Goal: Information Seeking & Learning: Find specific fact

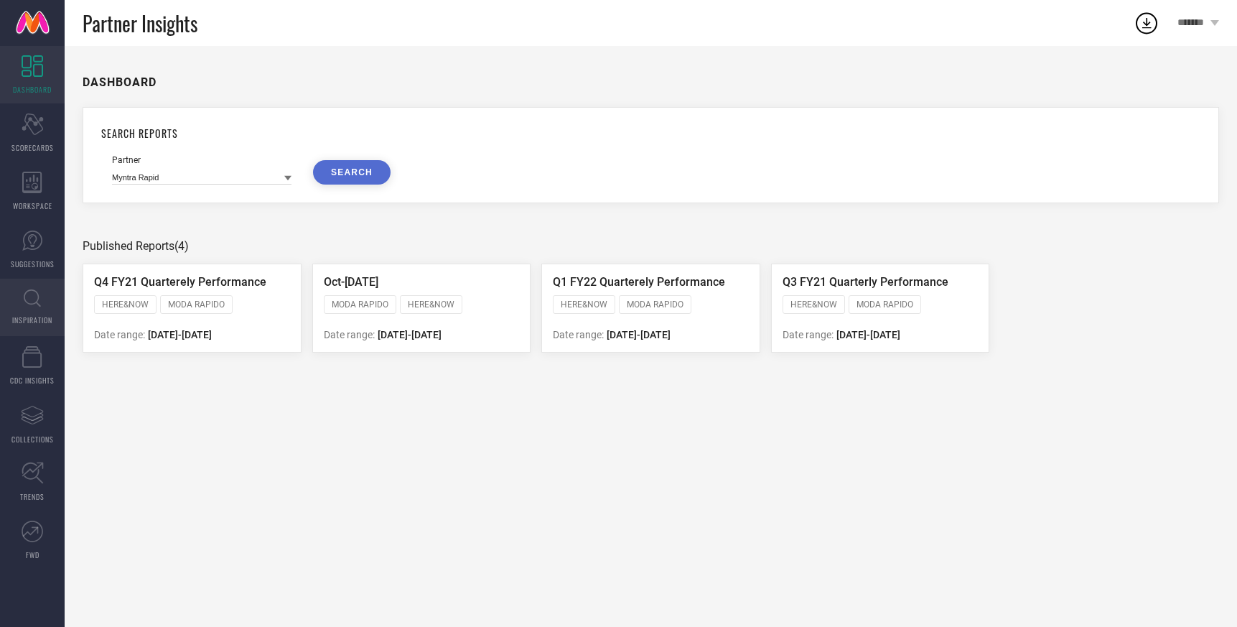
click at [27, 304] on icon at bounding box center [32, 298] width 17 height 18
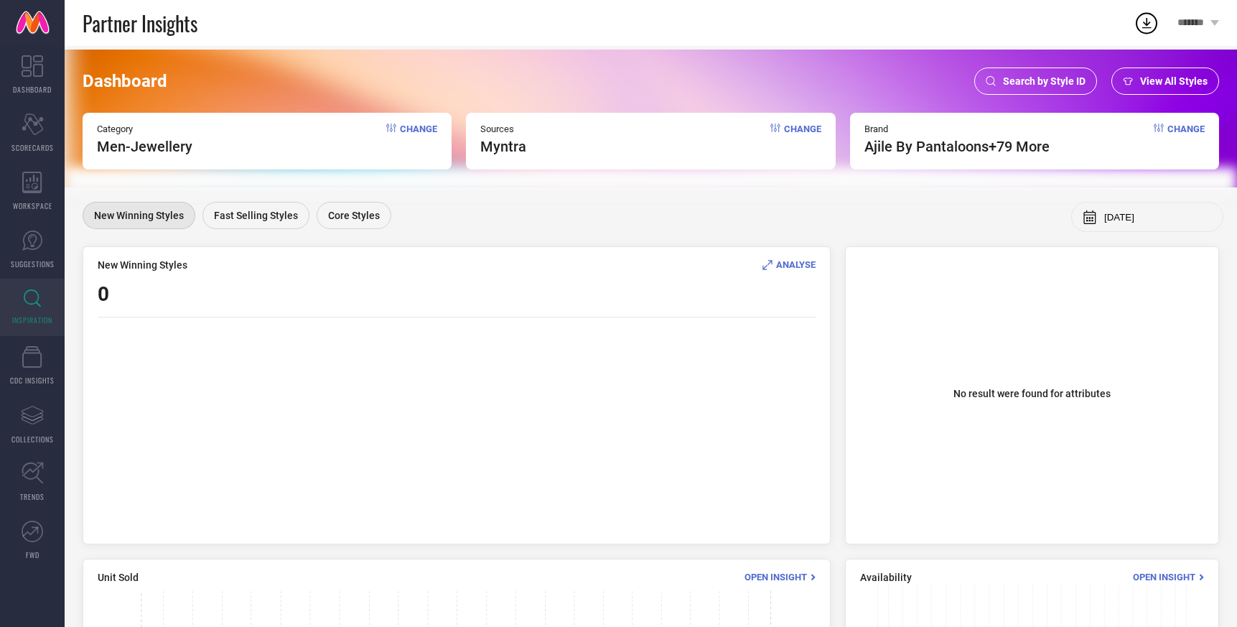
click at [431, 131] on span "Change" at bounding box center [418, 139] width 37 height 32
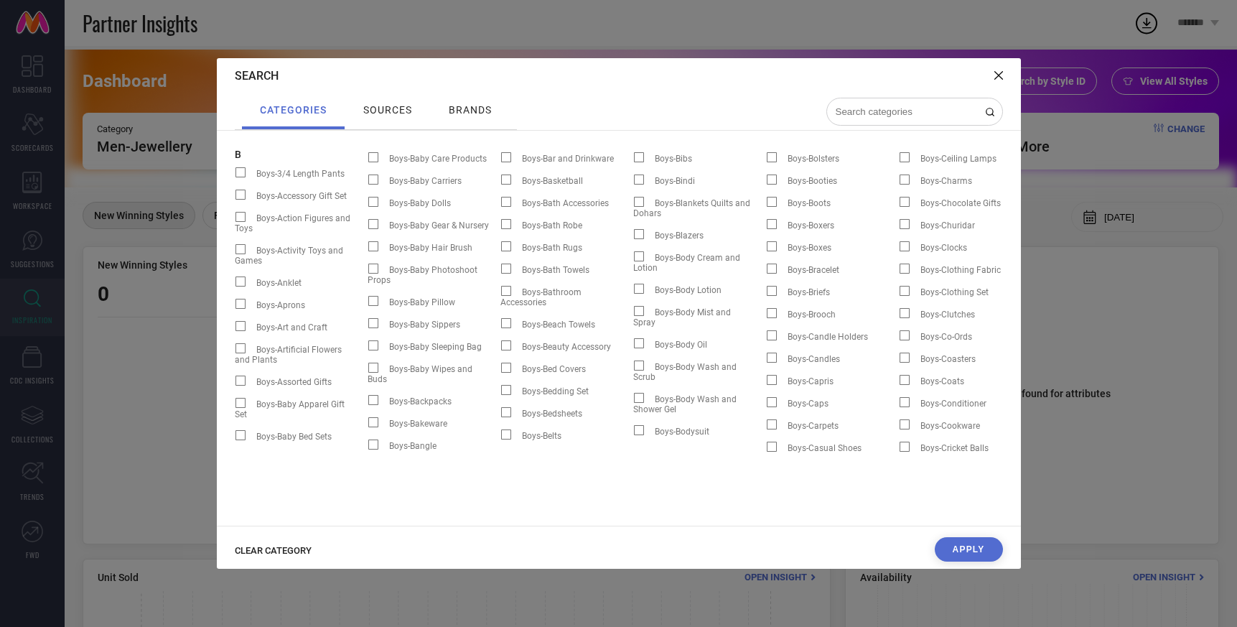
click at [998, 72] on icon at bounding box center [998, 75] width 9 height 9
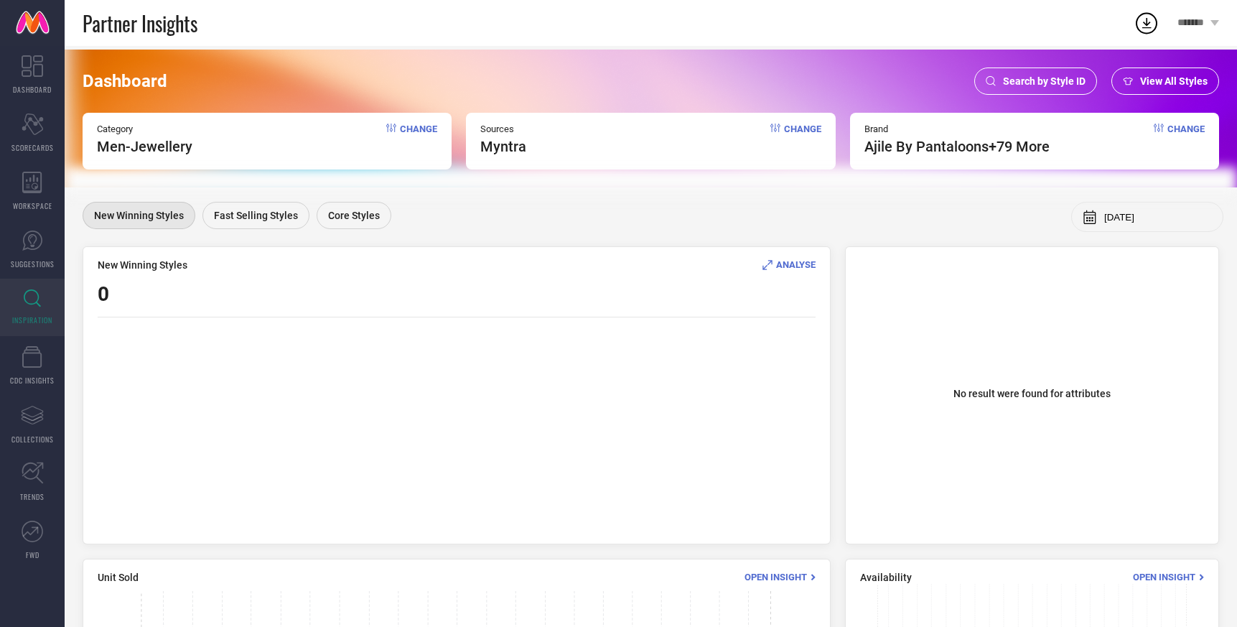
click at [1039, 80] on span "Search by Style ID" at bounding box center [1044, 80] width 83 height 11
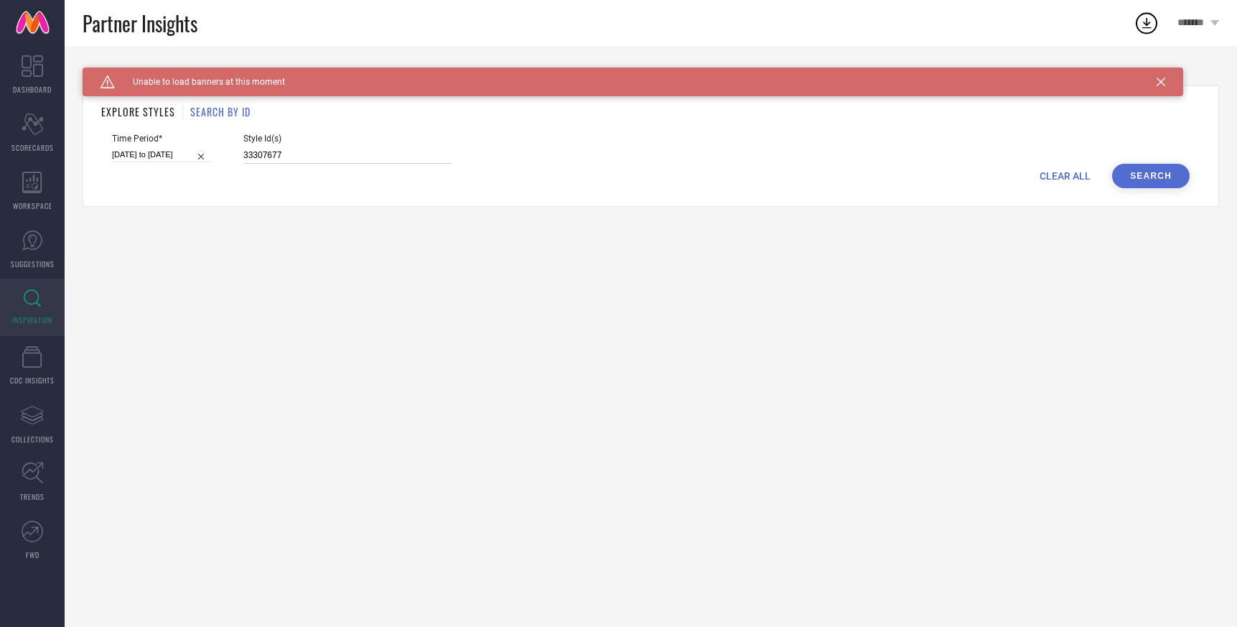
click at [266, 154] on input "33307677" at bounding box center [347, 155] width 208 height 17
paste input "16775922 23518976 22713394 23849642 22226482 22226424 16389022 16775916 1435242…"
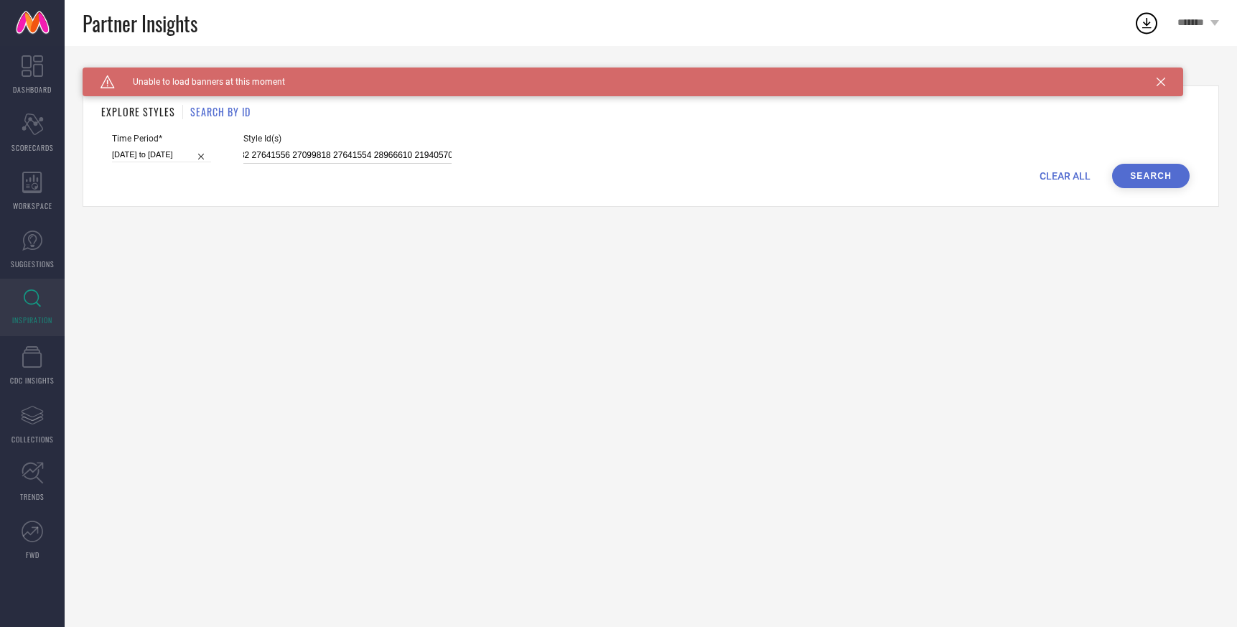
type input "16775922 23518976 22713394 23849642 22226482 22226424 16389022 16775916 1435242…"
click at [1158, 177] on button "Search" at bounding box center [1151, 176] width 78 height 24
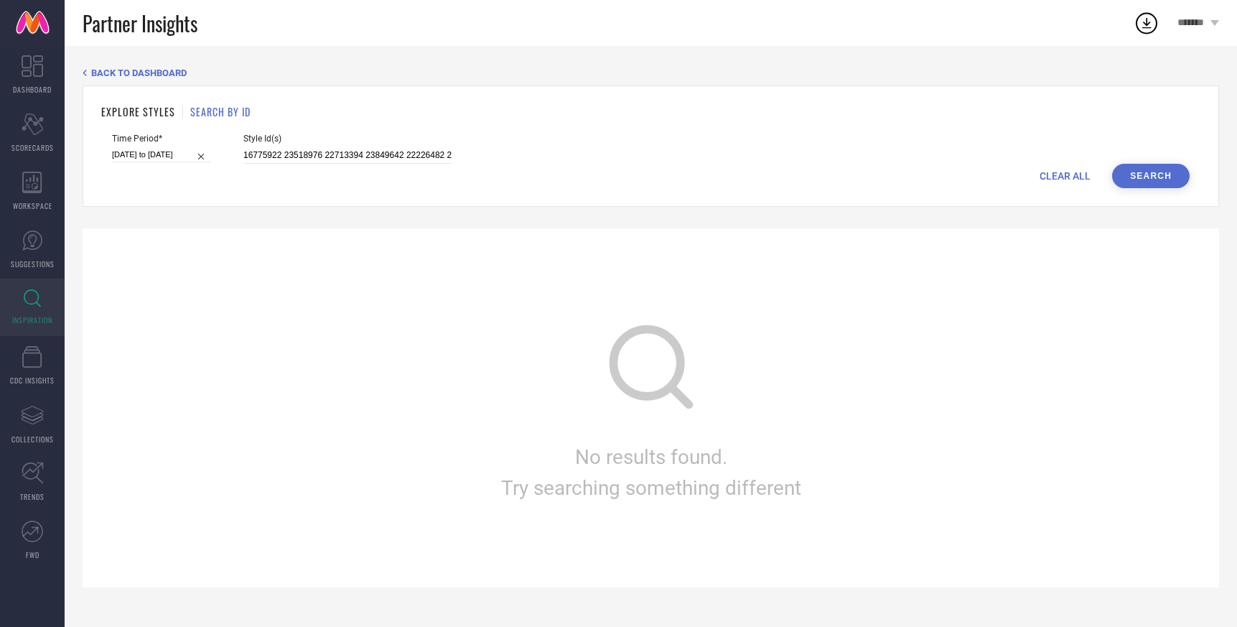
select select "9"
select select "2024"
select select "10"
select select "2024"
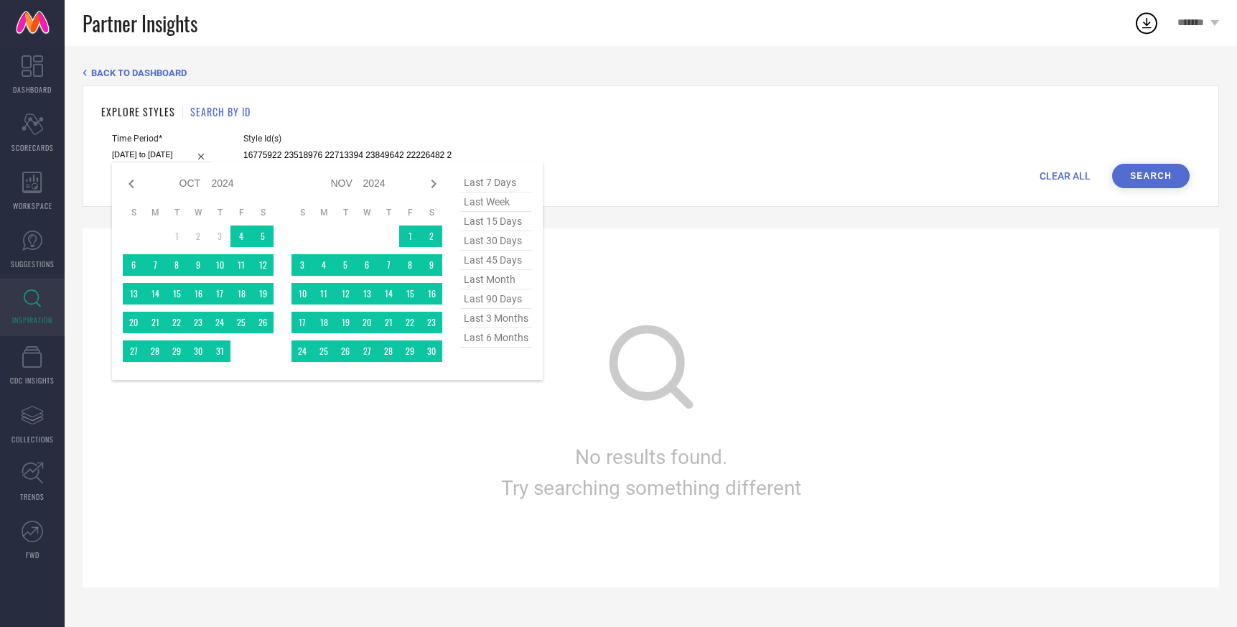
click at [154, 154] on input "01-10-2024 to 31-03-2025" at bounding box center [161, 154] width 99 height 15
click at [494, 338] on span "last 6 months" at bounding box center [496, 337] width 72 height 19
type input "[DATE] to [DATE]"
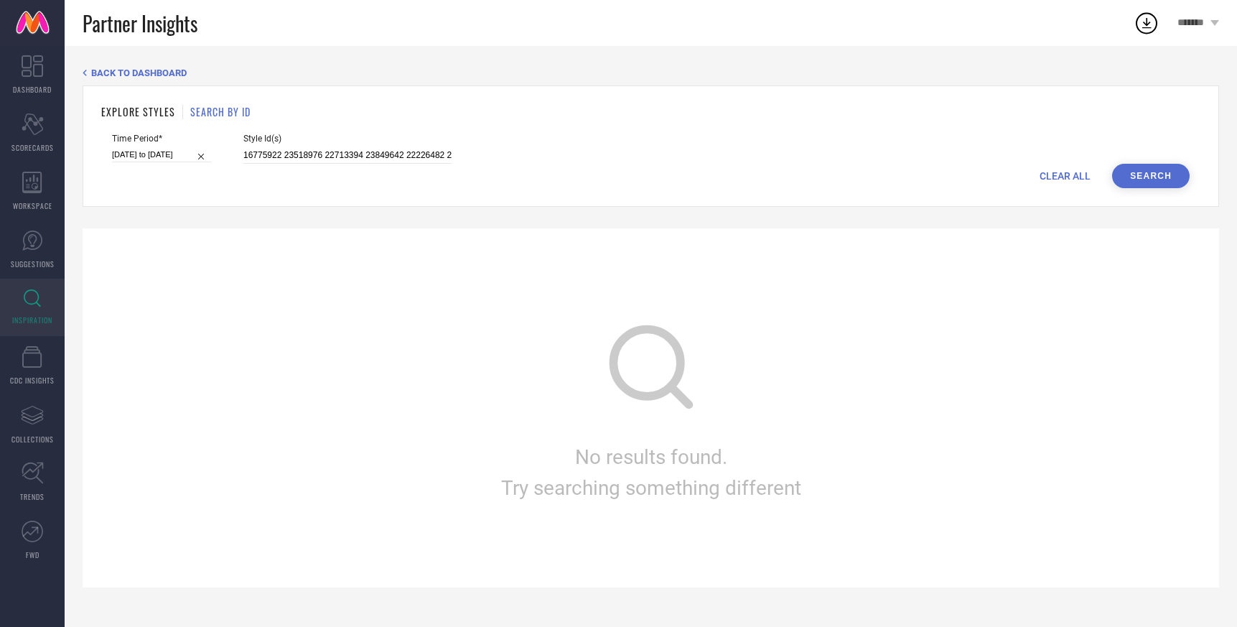
click at [1146, 170] on button "Search" at bounding box center [1151, 176] width 78 height 24
click at [299, 149] on input "16775922 23518976 22713394 23849642 22226482 22226424 16389022 16775916 1435242…" at bounding box center [347, 155] width 208 height 17
click at [1151, 175] on button "Search" at bounding box center [1151, 176] width 78 height 24
click at [1050, 179] on span "CLEAR ALL" at bounding box center [1064, 175] width 51 height 11
click at [163, 153] on input at bounding box center [161, 154] width 99 height 15
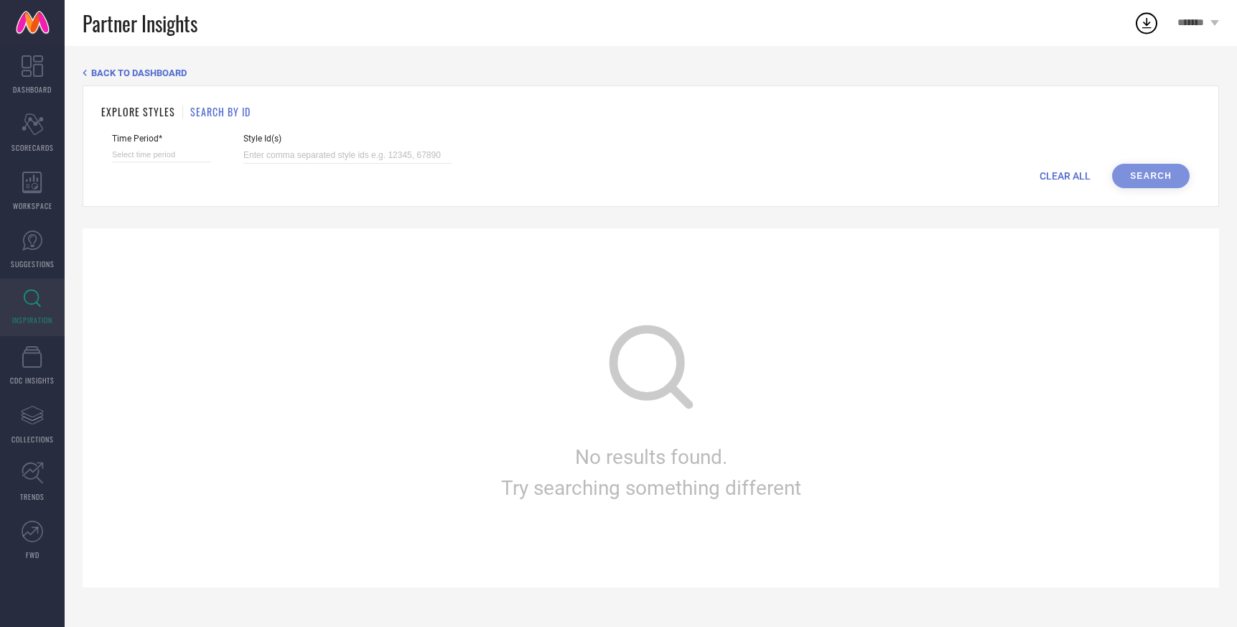
select select "9"
select select "2025"
select select "10"
select select "2025"
click at [487, 341] on span "last 6 months" at bounding box center [496, 337] width 72 height 19
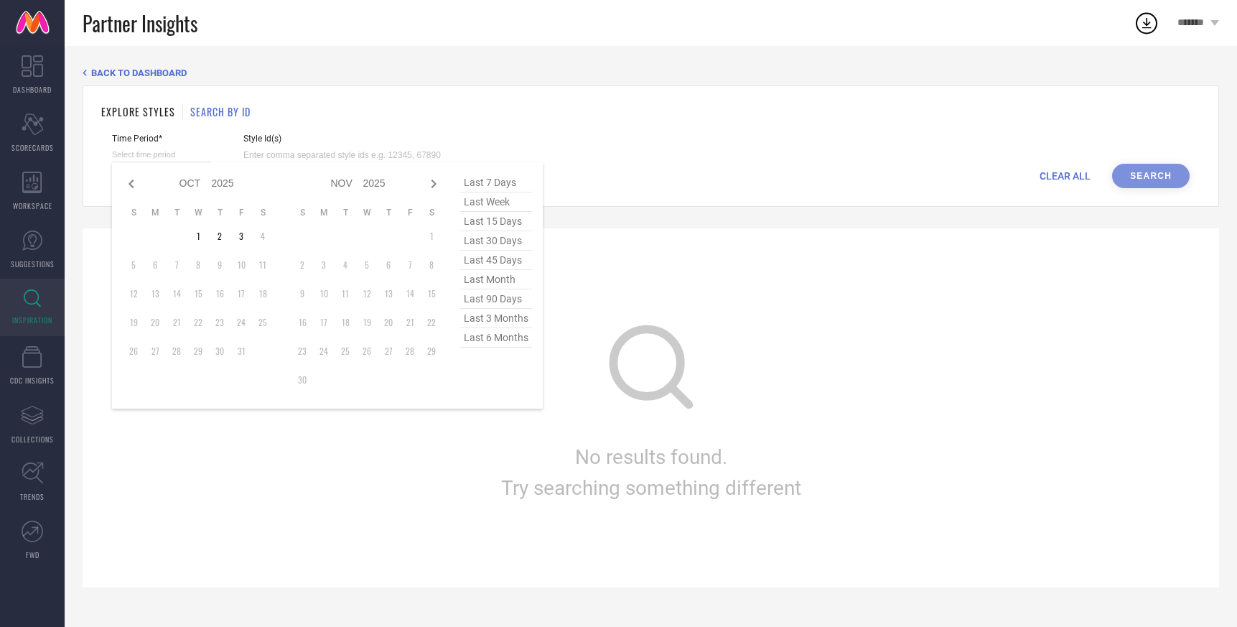
type input "[DATE] to [DATE]"
click at [243, 156] on input at bounding box center [347, 155] width 208 height 17
paste input "16775922 23518976 22713394 23849642 22226482 22226424 16389022 16775916 1435242…"
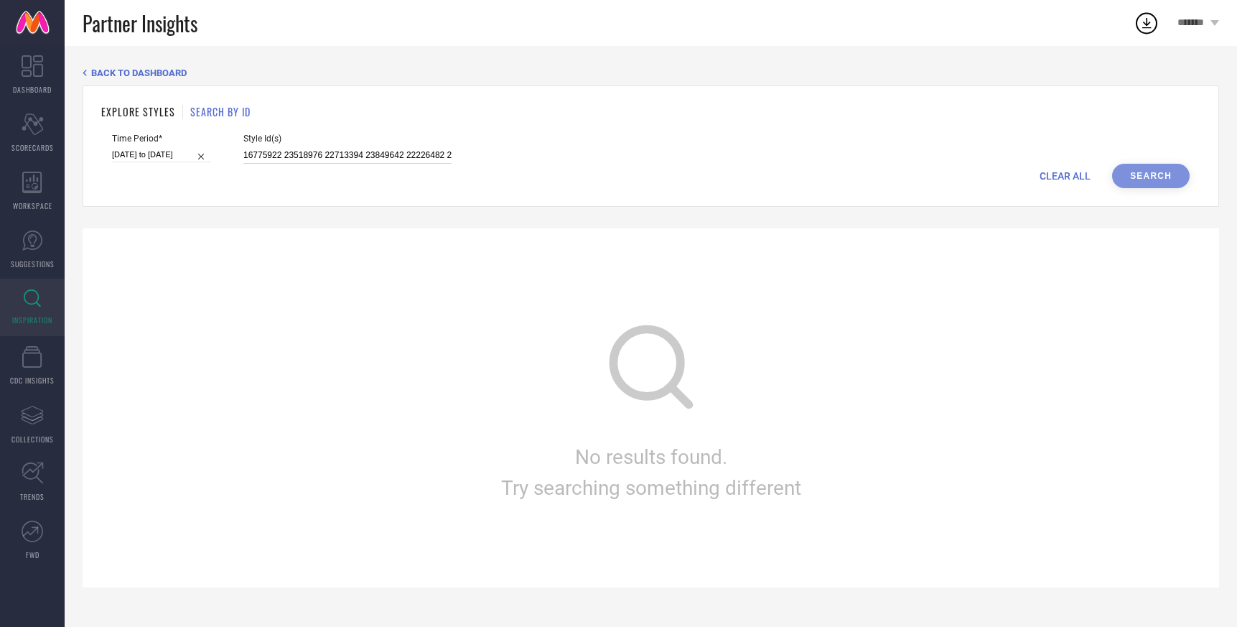
scroll to position [0, 1824]
type input "16775922 23518976 22713394 23849642 22226482 22226424 16389022 16775916 1435242…"
click at [1138, 166] on button "Search" at bounding box center [1151, 176] width 78 height 24
click at [1137, 175] on button "Search" at bounding box center [1151, 176] width 78 height 24
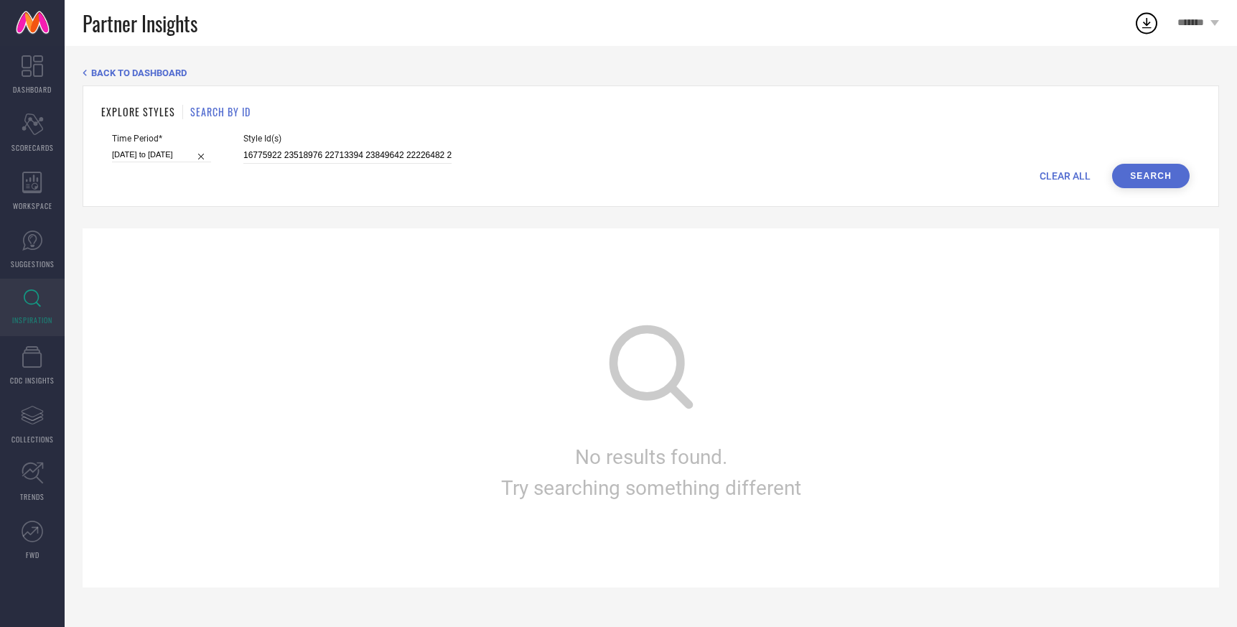
click at [138, 70] on span "BACK TO DASHBOARD" at bounding box center [138, 72] width 95 height 11
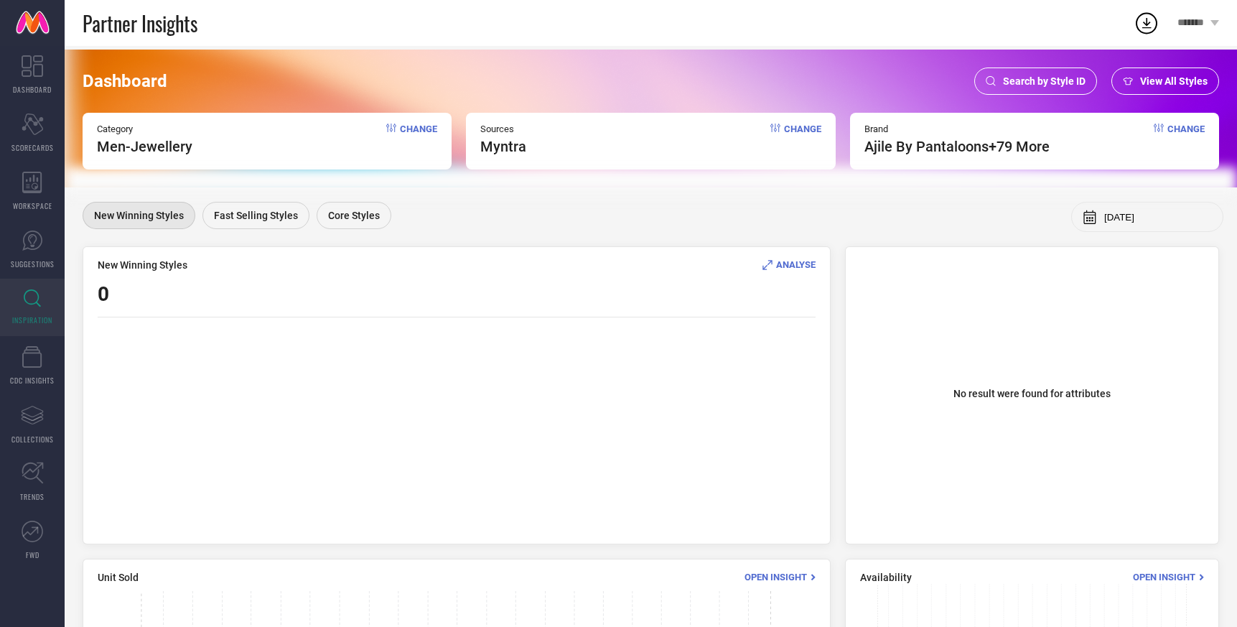
click at [1061, 78] on span "Search by Style ID" at bounding box center [1044, 80] width 83 height 11
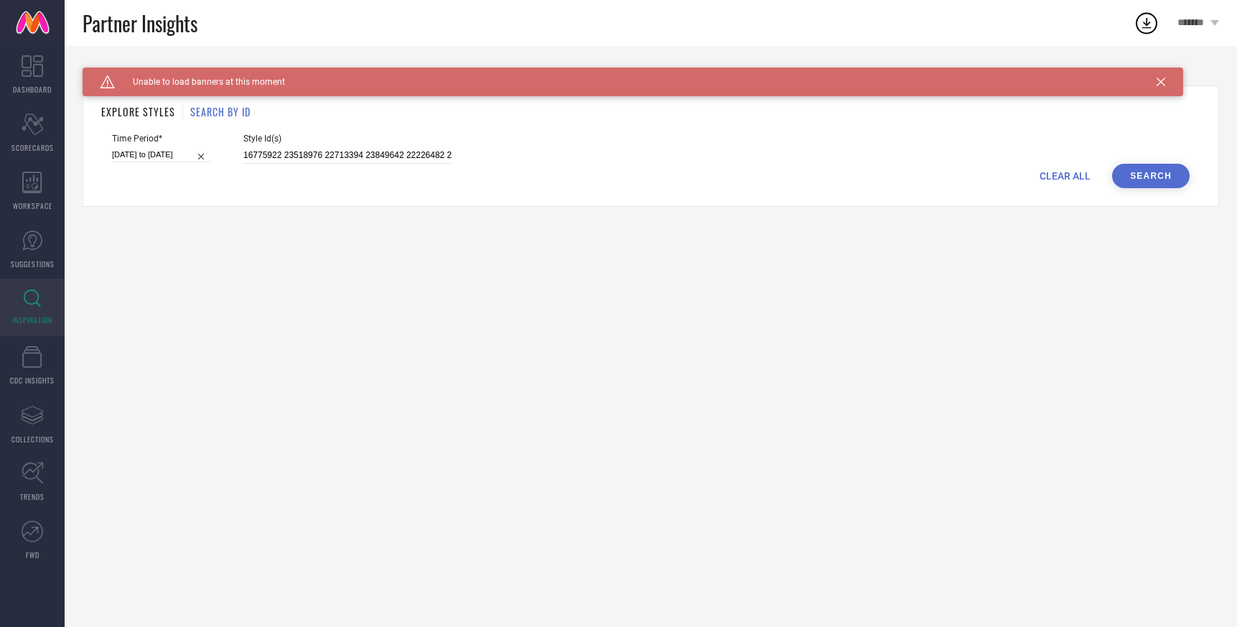
click at [1123, 172] on button "Search" at bounding box center [1151, 176] width 78 height 24
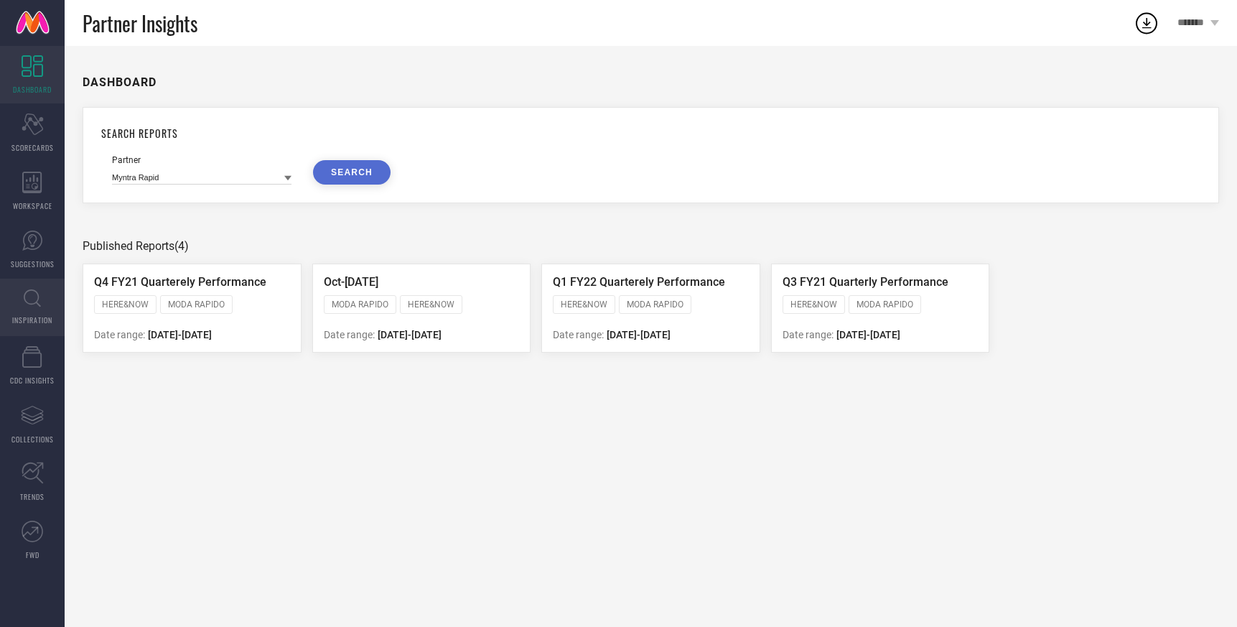
click at [38, 298] on icon at bounding box center [32, 297] width 17 height 17
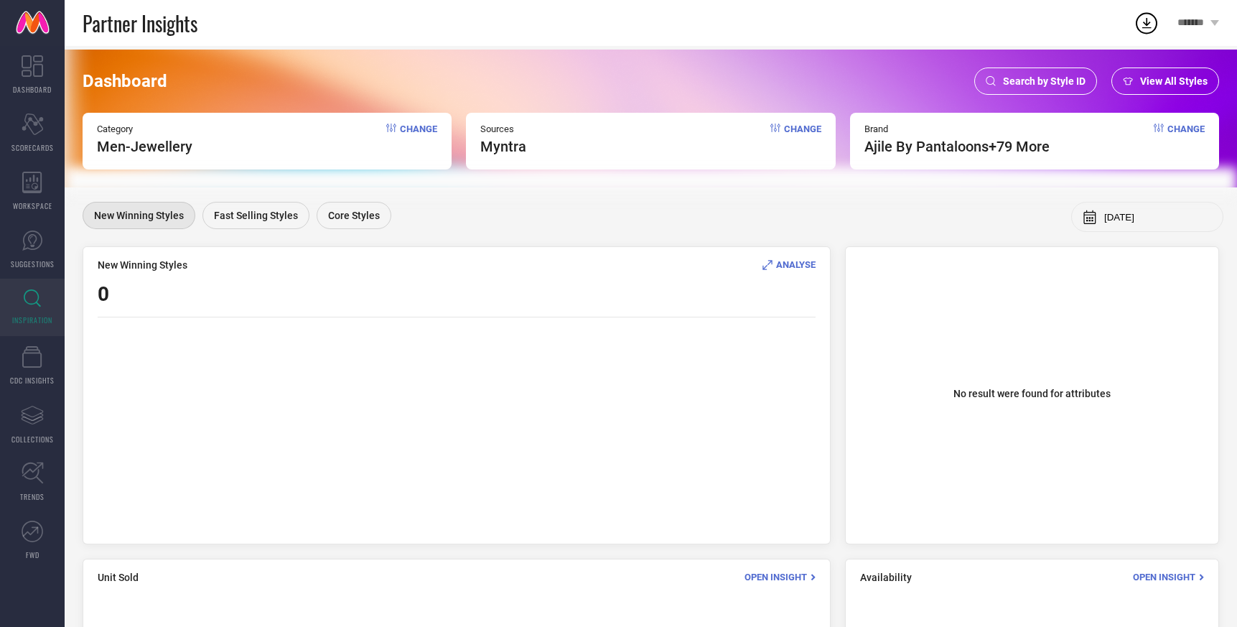
click at [1043, 77] on span "Search by Style ID" at bounding box center [1044, 80] width 83 height 11
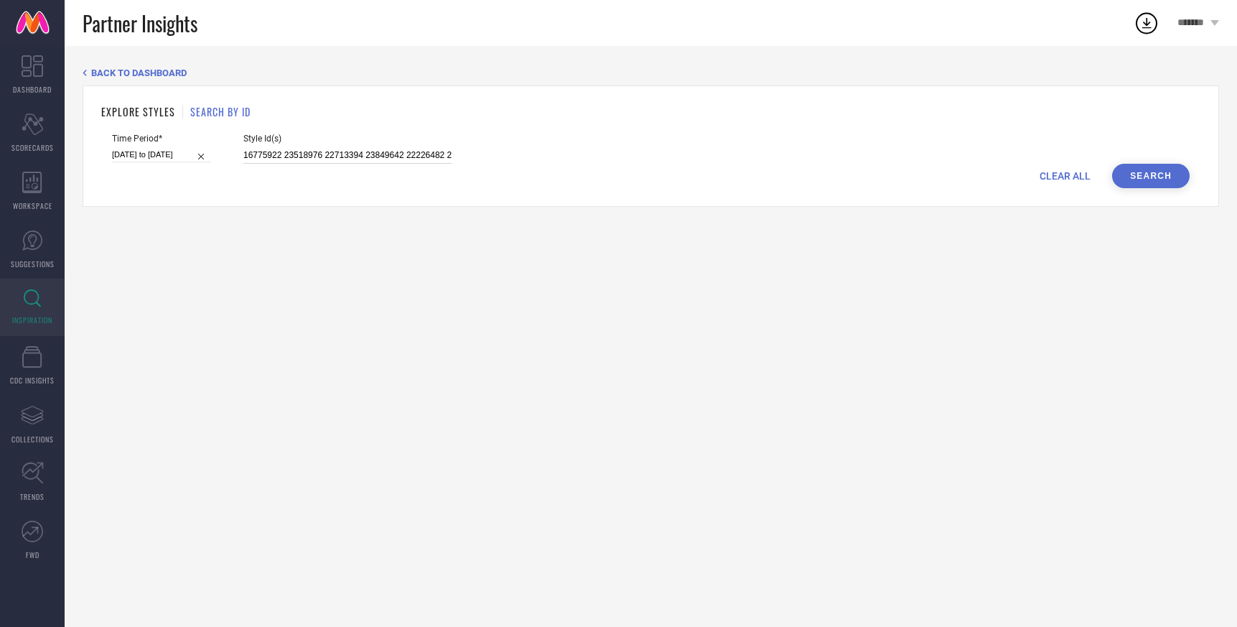
click at [323, 154] on input "16775922 23518976 22713394 23849642 22226482 22226424 16389022 16775916 1435242…" at bounding box center [347, 155] width 208 height 17
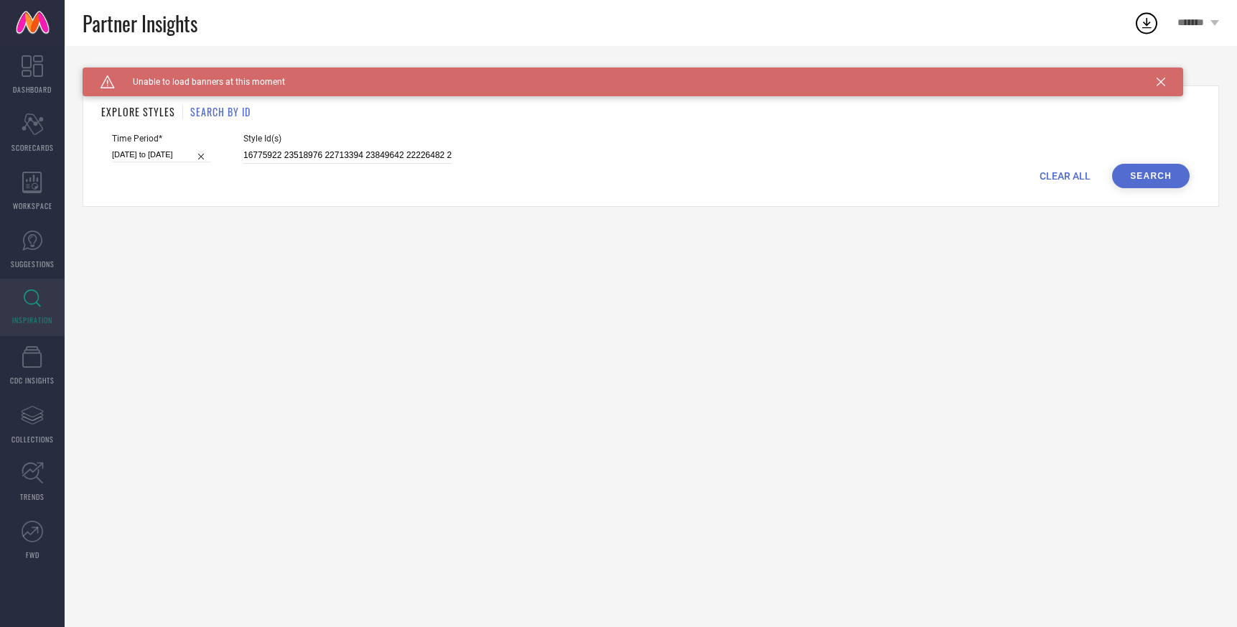
click at [1146, 164] on button "Search" at bounding box center [1151, 176] width 78 height 24
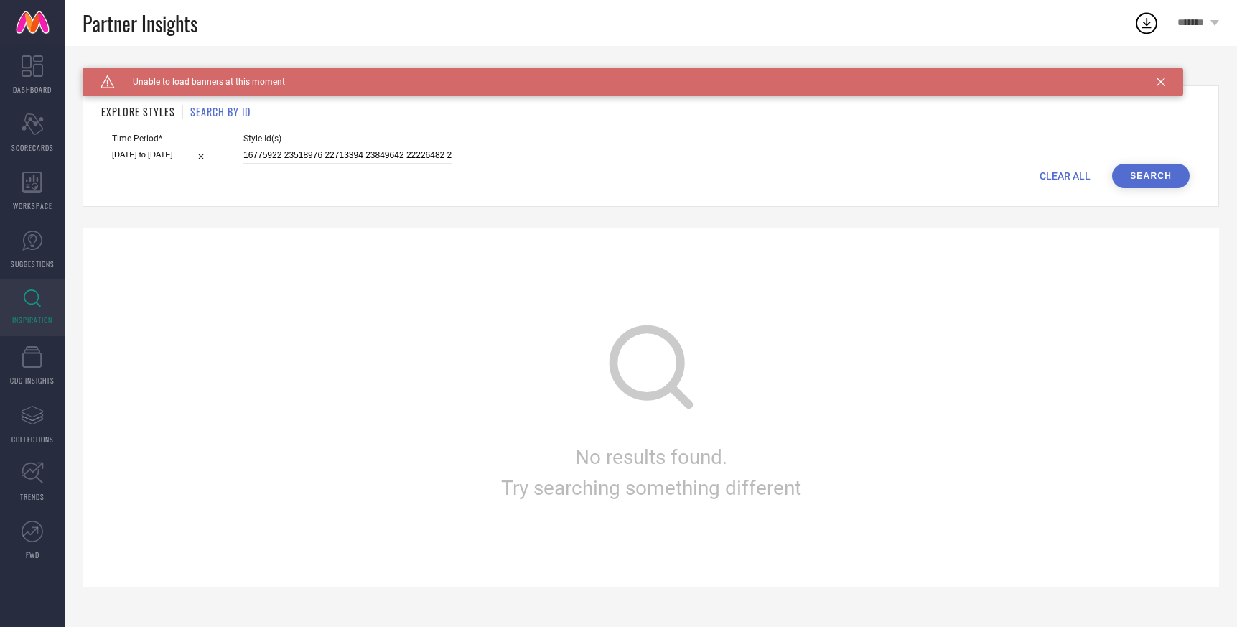
click at [140, 157] on input "[DATE] to [DATE]" at bounding box center [161, 154] width 99 height 15
select select "3"
select select "2025"
select select "4"
select select "2025"
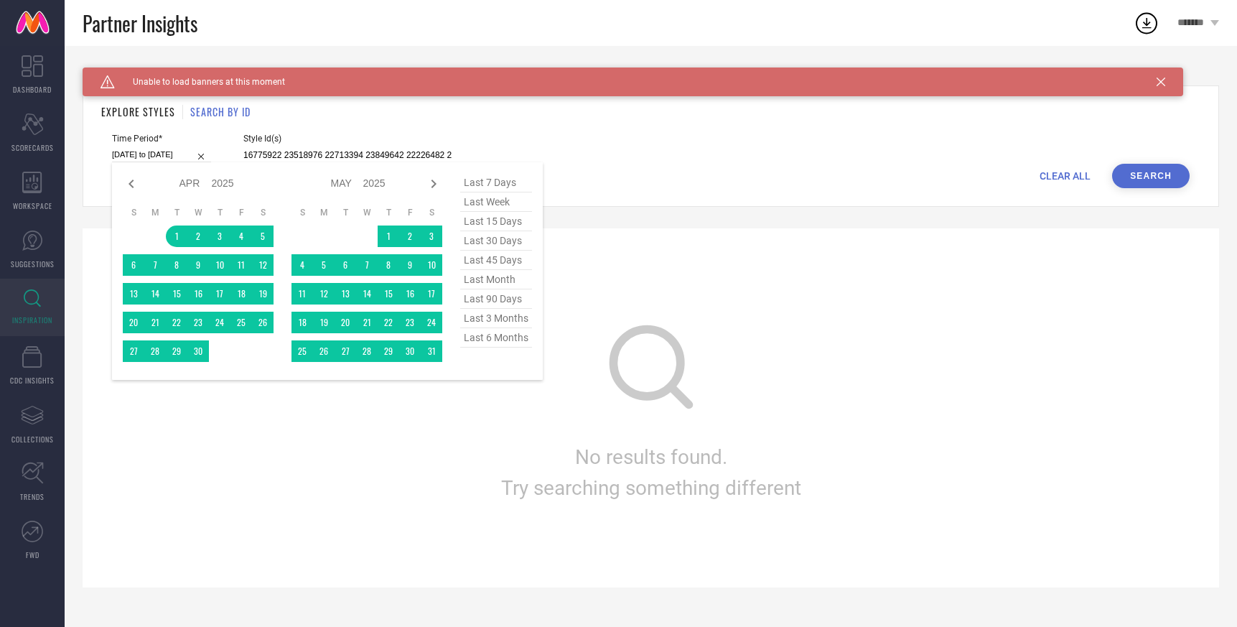
click at [490, 339] on span "last 6 months" at bounding box center [496, 337] width 72 height 19
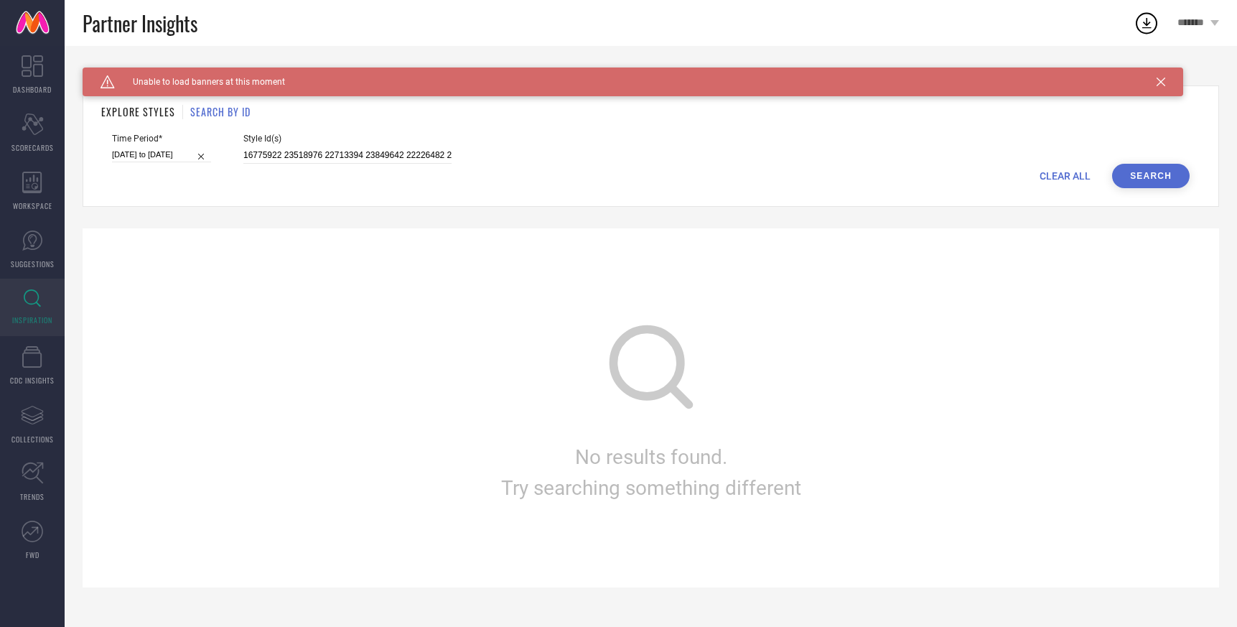
click at [1146, 180] on button "Search" at bounding box center [1151, 176] width 78 height 24
click at [218, 110] on h1 "SEARCH BY ID" at bounding box center [220, 111] width 60 height 15
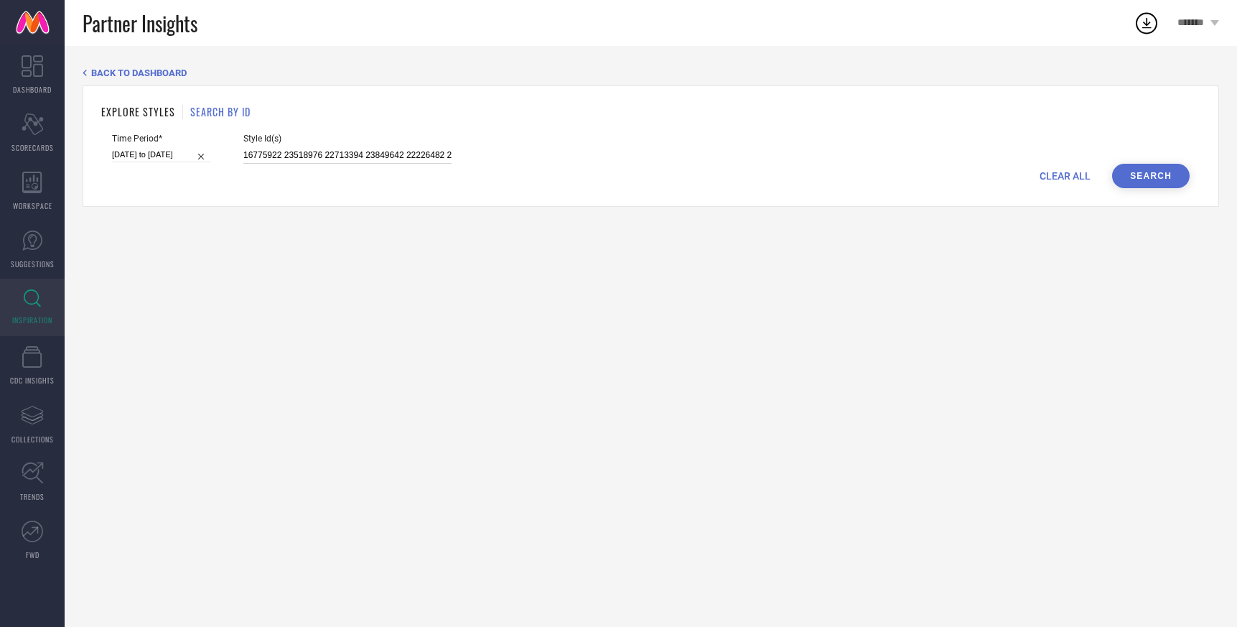
click at [327, 147] on input "16775922 23518976 22713394 23849642 22226482 22226424 16389022 16775916 1435242…" at bounding box center [347, 155] width 208 height 17
click at [262, 156] on input "16775922 23518976 22713394 23849642 22226482 22226424 16389022 16775916 1435242…" at bounding box center [347, 155] width 208 height 17
paste input ", 23518976, 22713394, 23849642, 22226482, 22226424, 16389022, 16775916, 1435242…"
type input "16775922, 23518976, 22713394, 23849642, 22226482, 22226424, 16389022, 16775916,…"
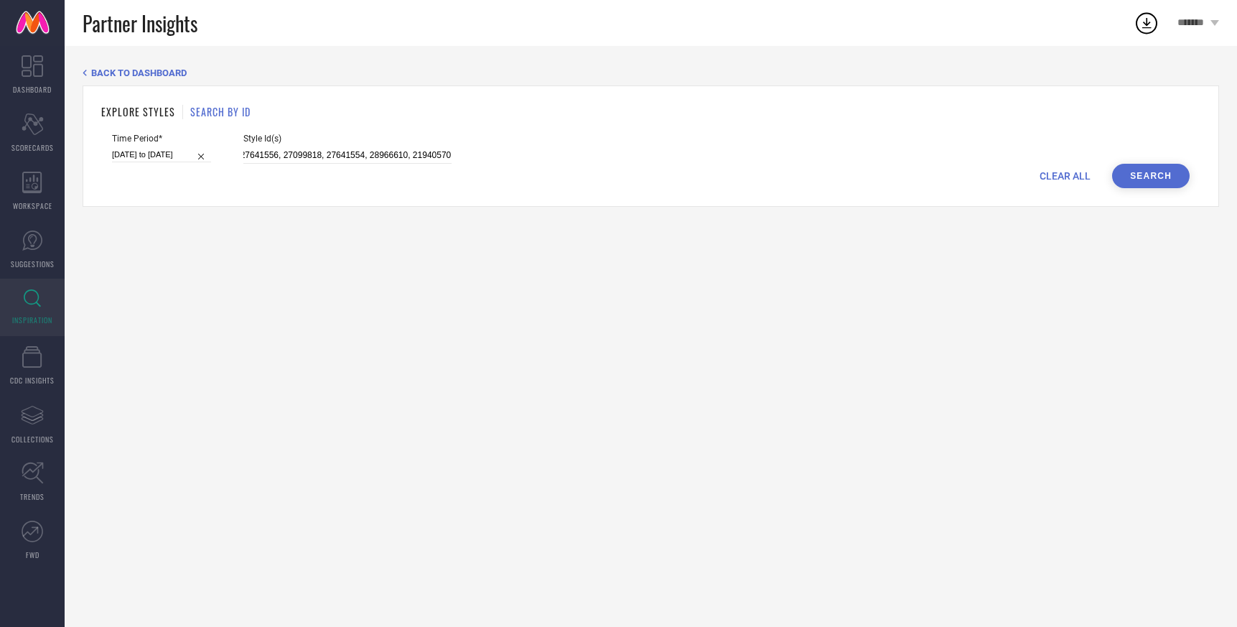
scroll to position [0, 0]
click at [1155, 171] on button "Search" at bounding box center [1151, 176] width 78 height 24
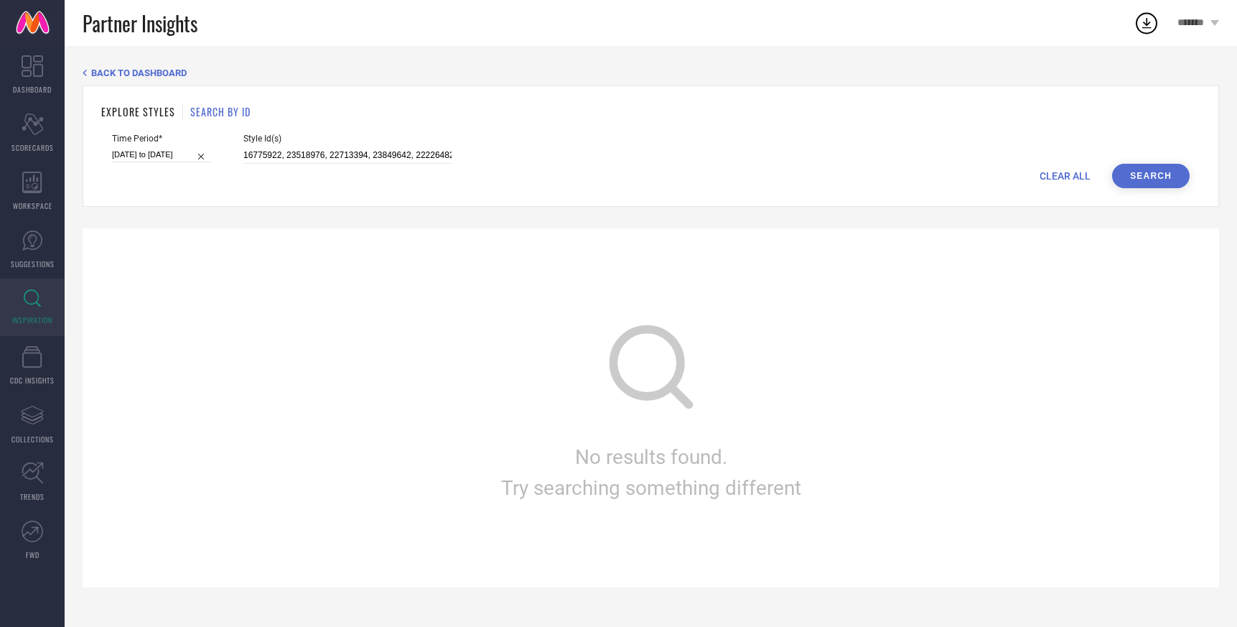
select select "3"
select select "2025"
select select "4"
select select "2025"
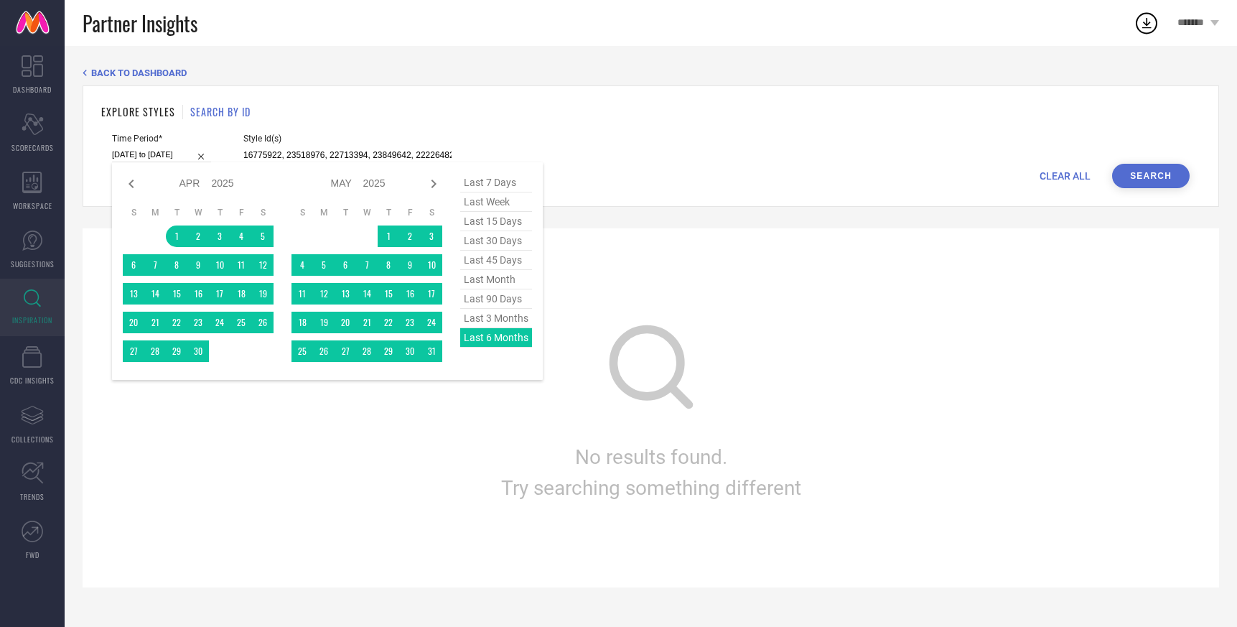
click at [169, 153] on input "[DATE] to [DATE]" at bounding box center [161, 154] width 99 height 15
click at [487, 337] on div "last 7 days last week last 15 days last 30 days last 45 days last month last 90…" at bounding box center [496, 271] width 72 height 196
click at [597, 114] on div "EXPLORE STYLES SEARCH BY ID" at bounding box center [650, 111] width 1099 height 15
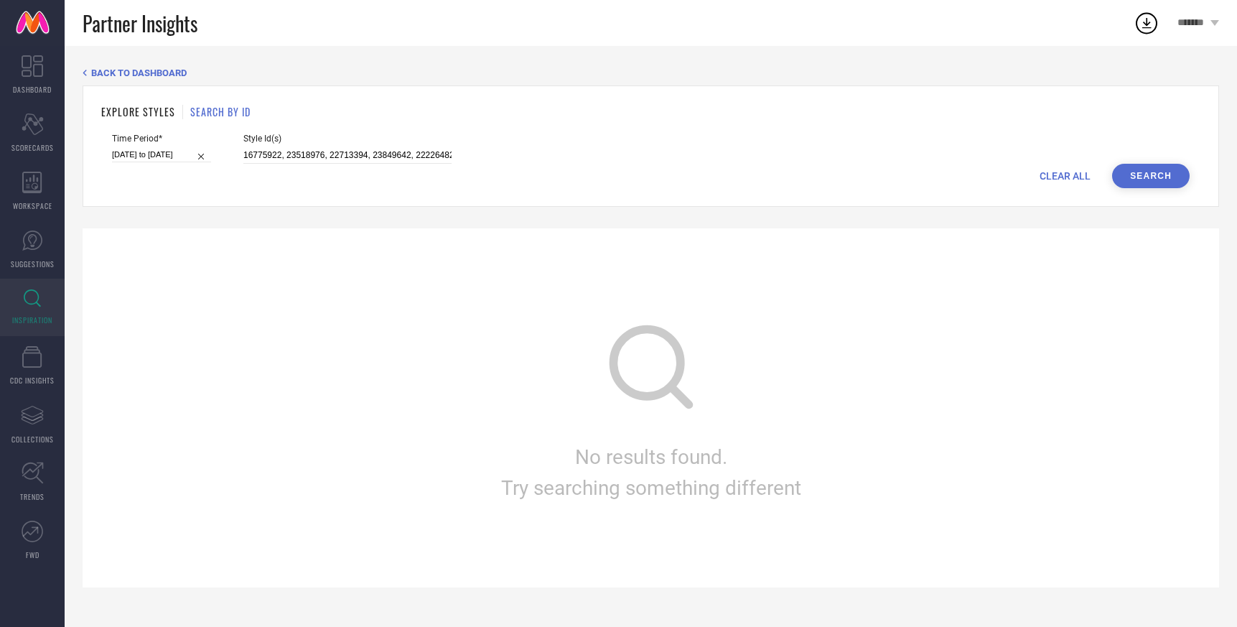
click at [1158, 164] on button "Search" at bounding box center [1151, 176] width 78 height 24
click at [248, 154] on input "16775922, 23518976, 22713394, 23849642, 22226482, 22226424, 16389022, 16775916,…" at bounding box center [347, 155] width 208 height 17
type input "\"
paste input "16775922"
type input "16775922"
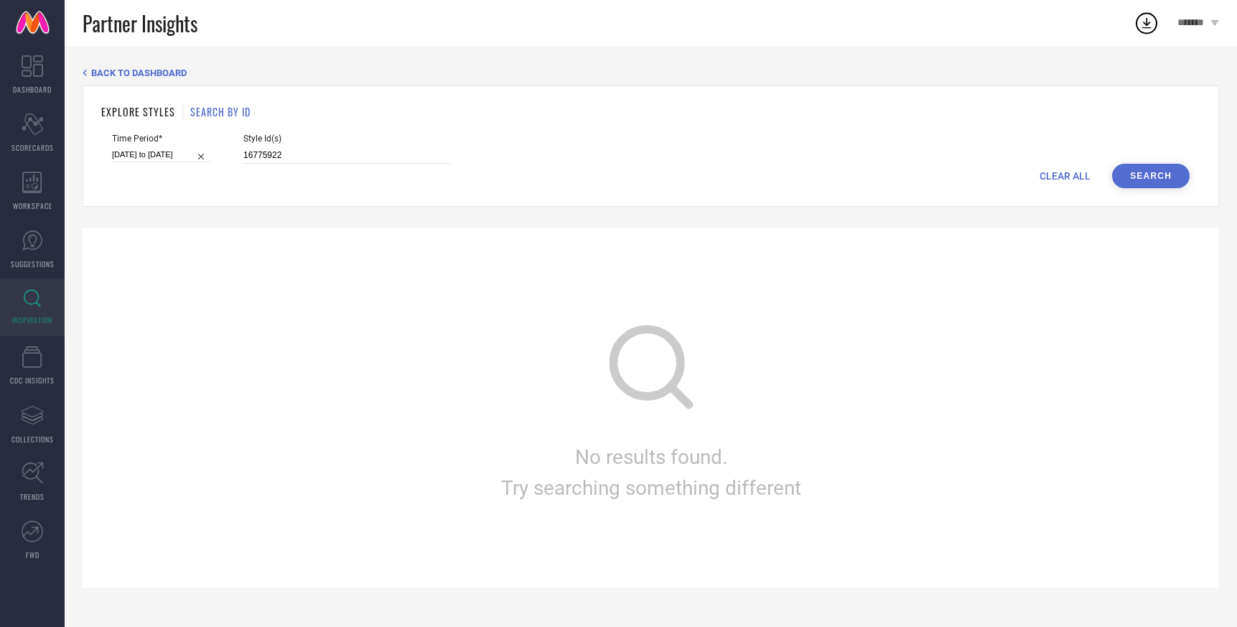
click at [1135, 174] on button "Search" at bounding box center [1151, 176] width 78 height 24
click at [138, 156] on input "[DATE] to [DATE]" at bounding box center [161, 154] width 99 height 15
select select "3"
select select "2025"
select select "4"
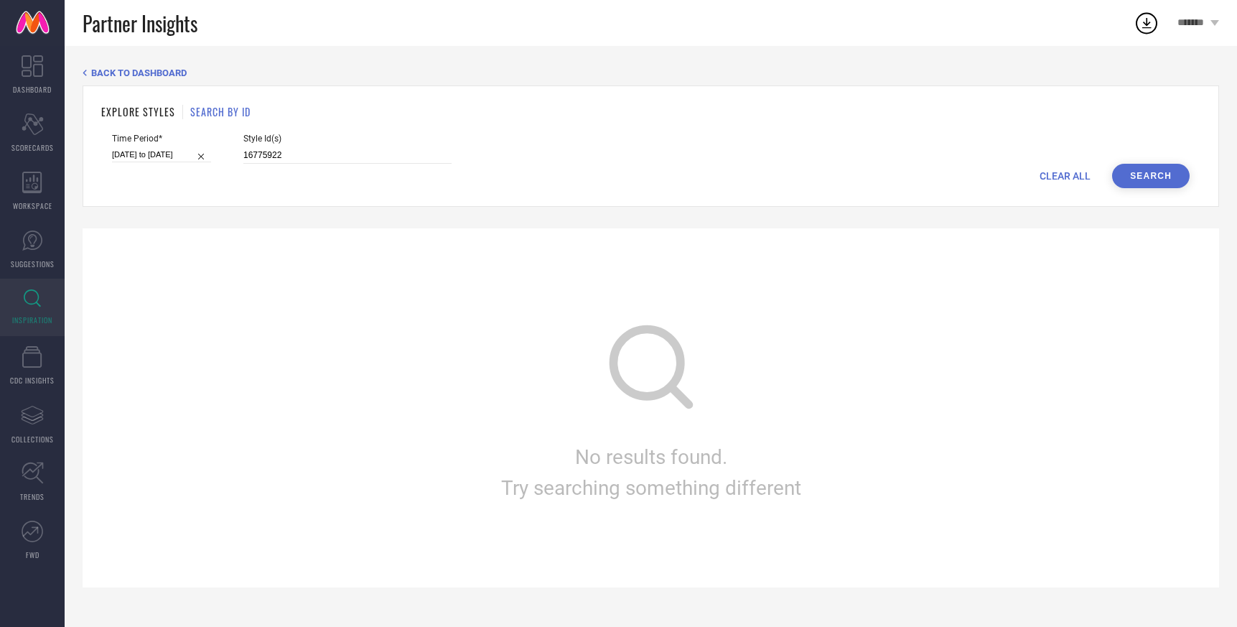
select select "2025"
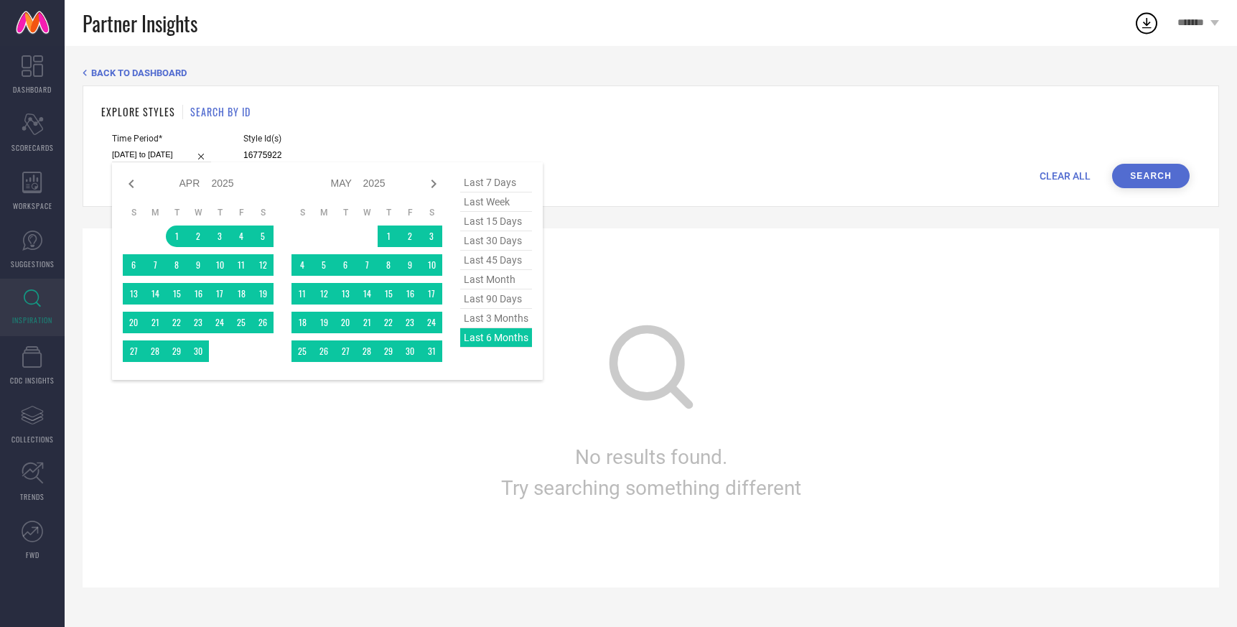
click at [491, 342] on div "last 7 days last week last 15 days last 30 days last 45 days last month last 90…" at bounding box center [496, 271] width 72 height 196
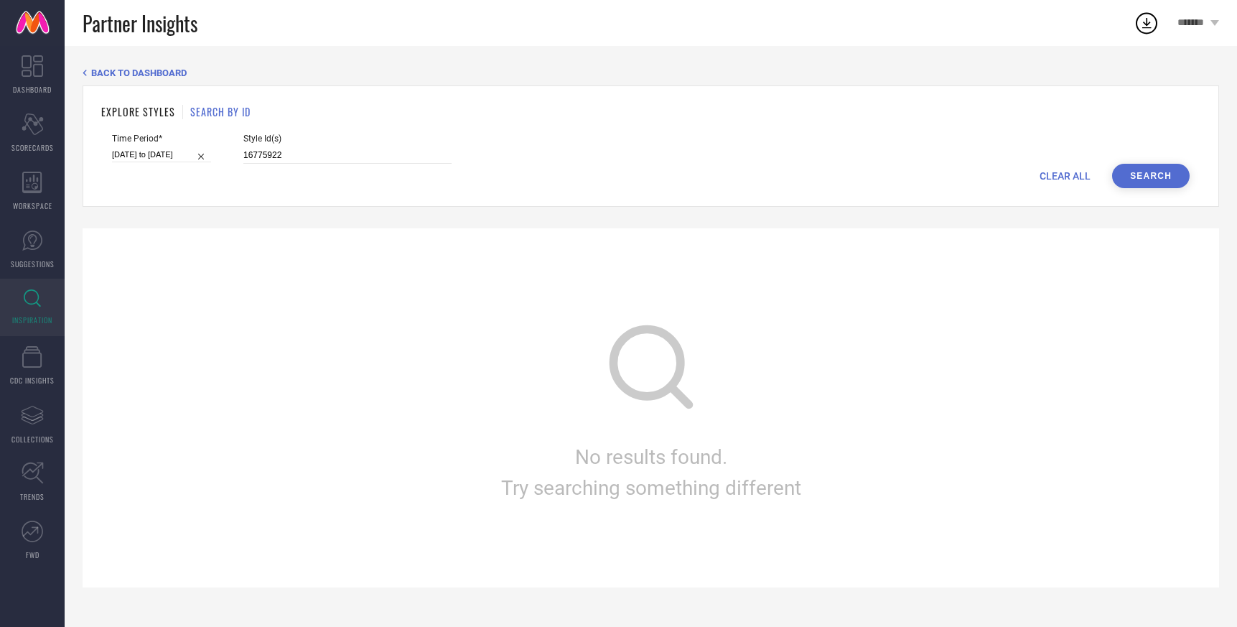
click at [1143, 168] on button "Search" at bounding box center [1151, 176] width 78 height 24
click at [110, 72] on span "BACK TO DASHBOARD" at bounding box center [138, 72] width 95 height 11
